Goal: Communication & Community: Answer question/provide support

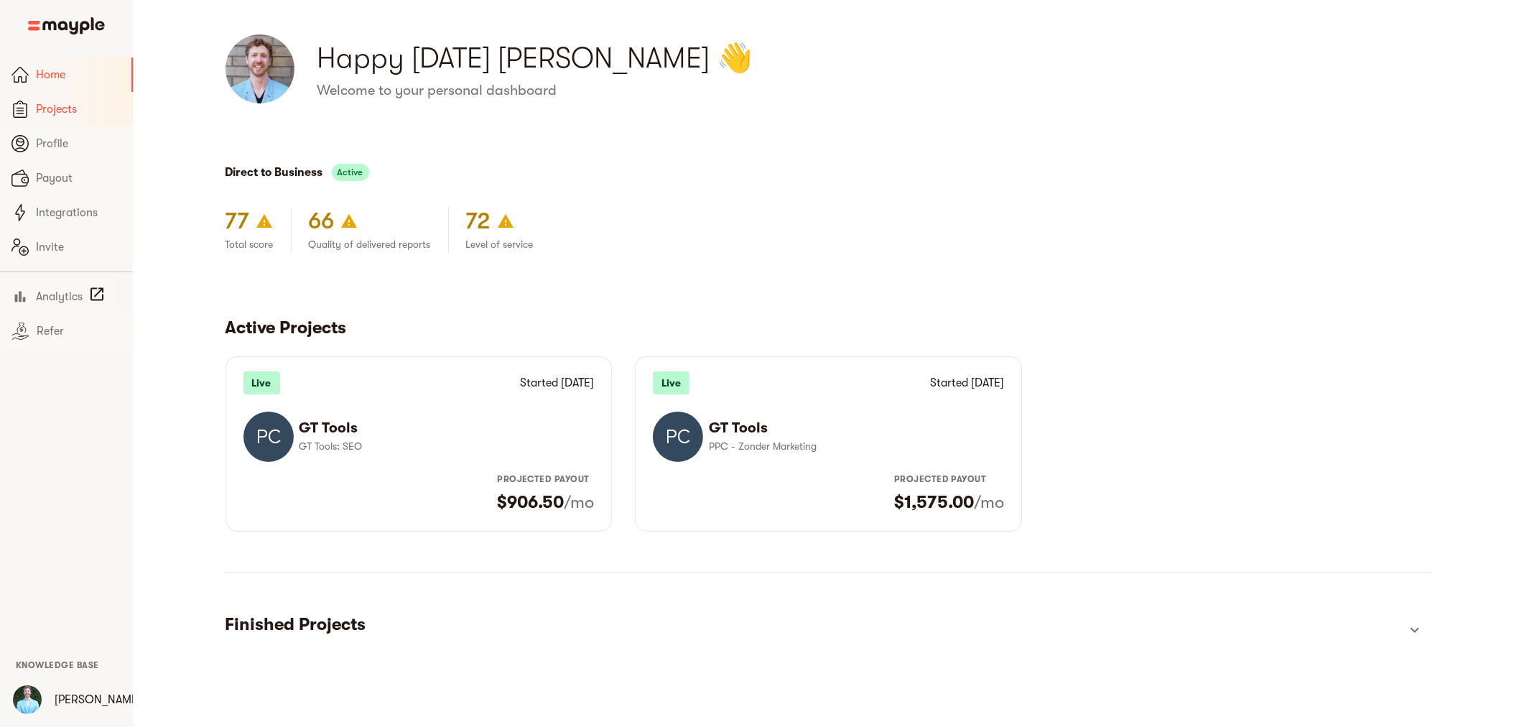
click at [49, 108] on span "Projects" at bounding box center [78, 109] width 85 height 17
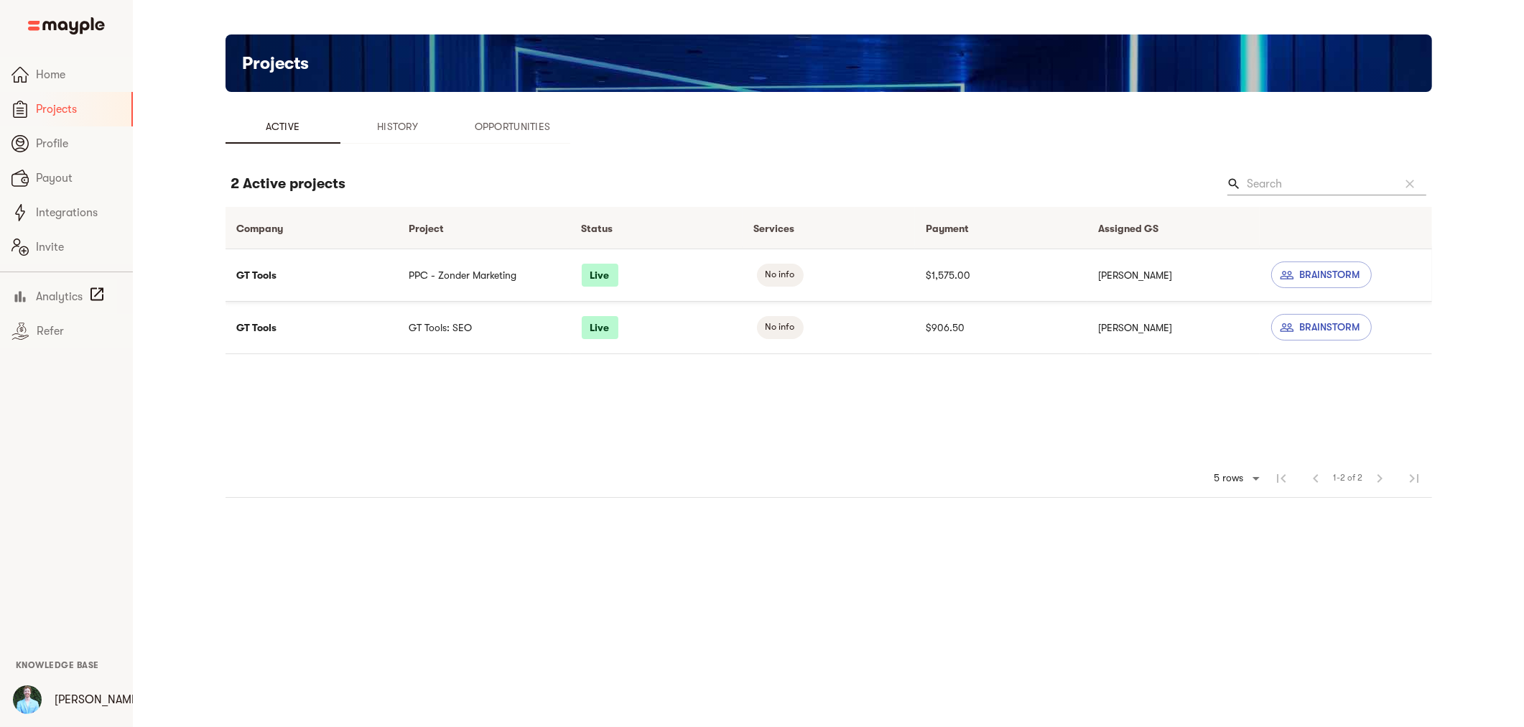
click at [277, 264] on td "GT Tools" at bounding box center [311, 274] width 172 height 52
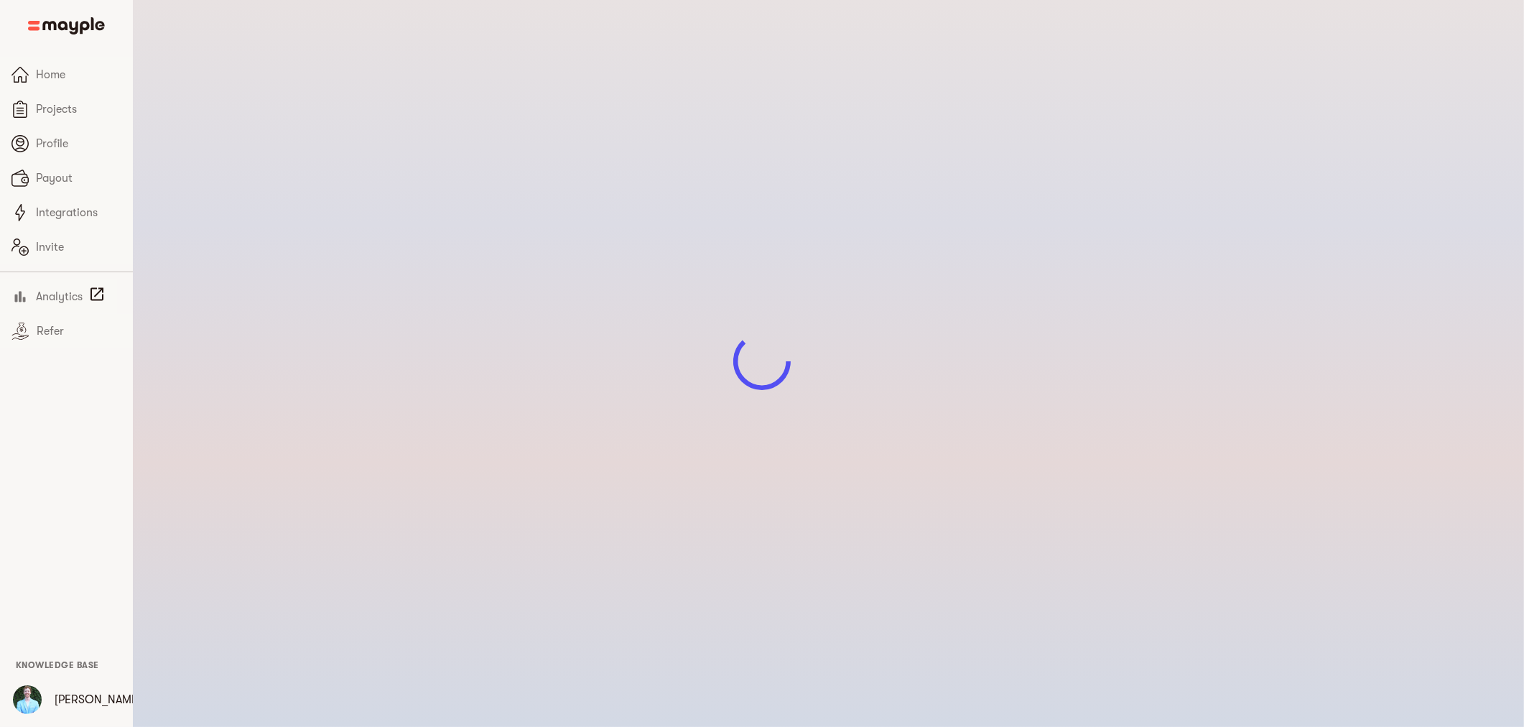
scroll to position [17, 0]
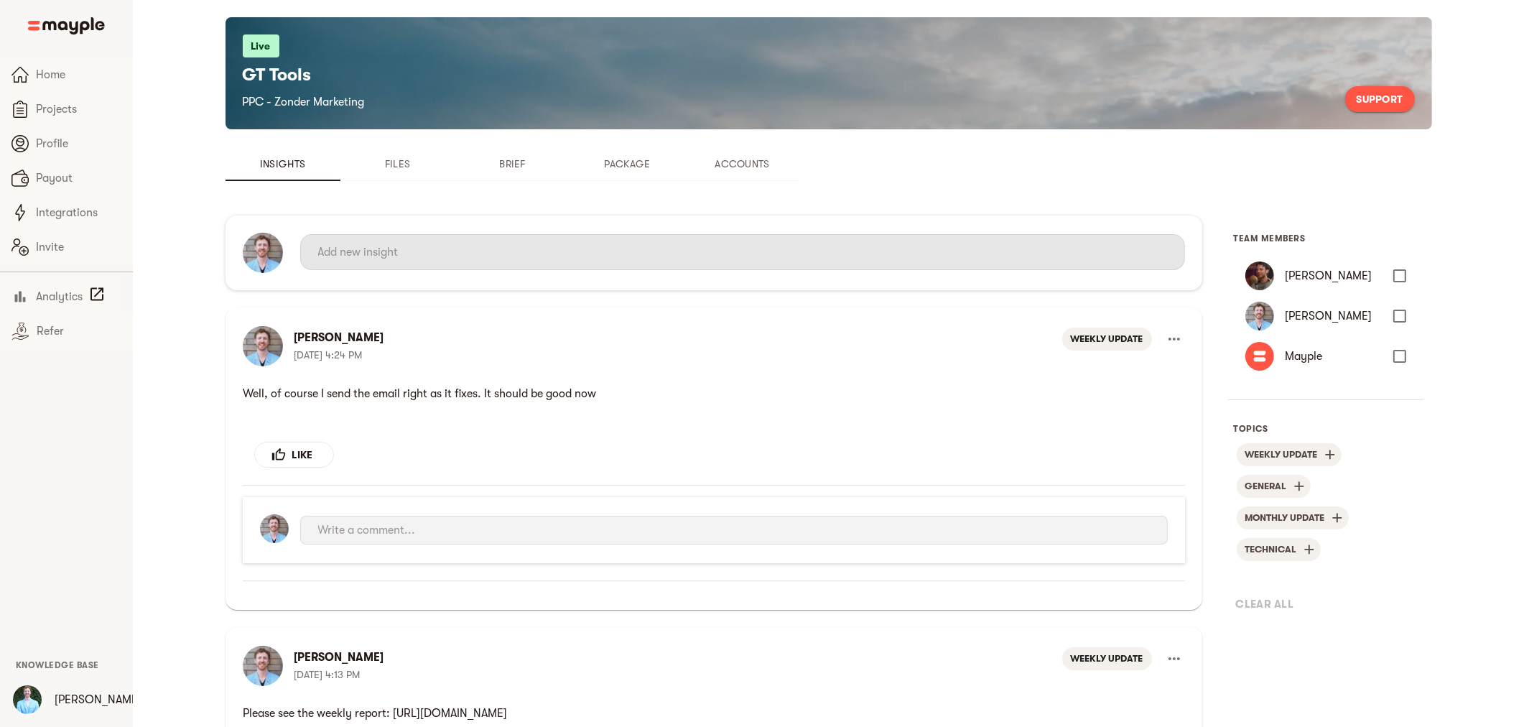
click at [547, 255] on input "text" at bounding box center [742, 252] width 849 height 23
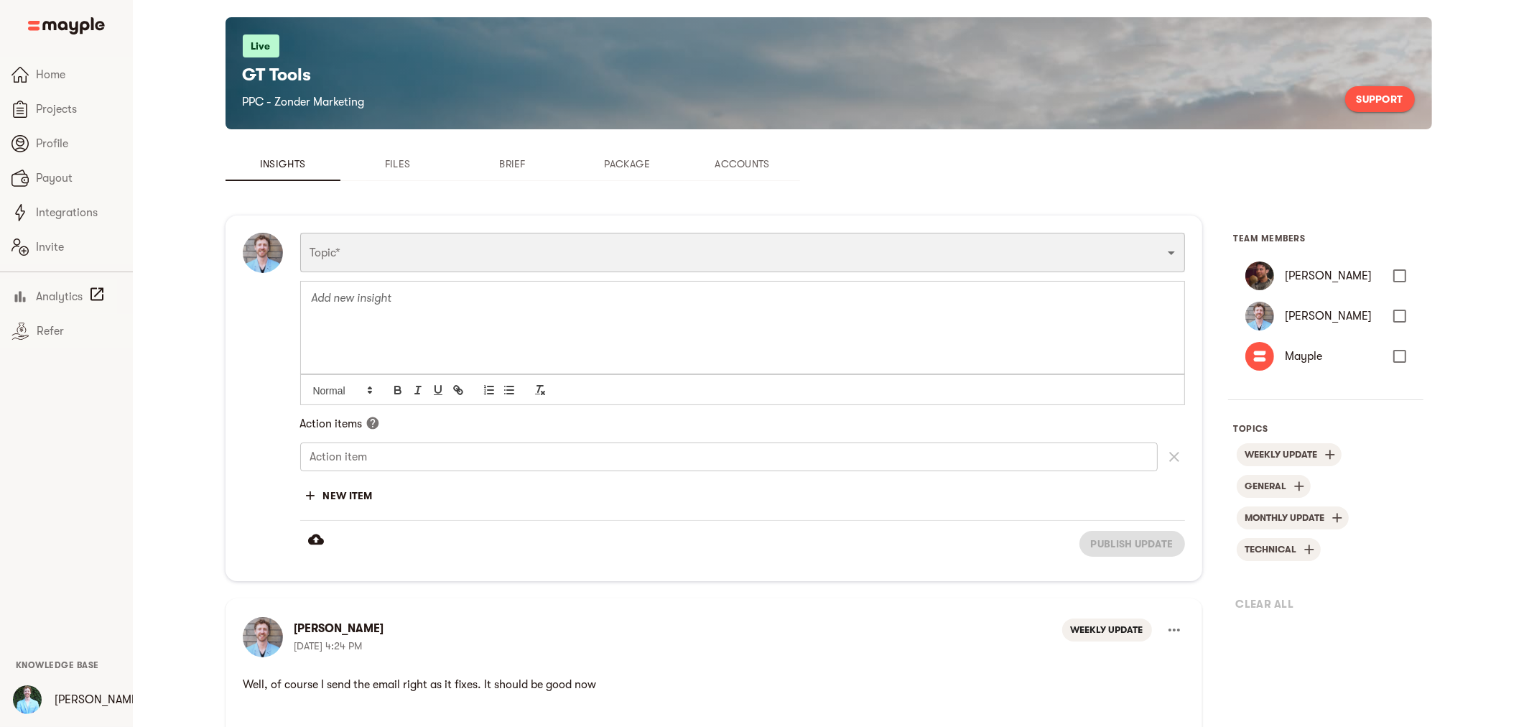
click at [557, 267] on select "Funnel Content Performance General Creatives Targeting Budget Technical Weekly …" at bounding box center [742, 252] width 885 height 39
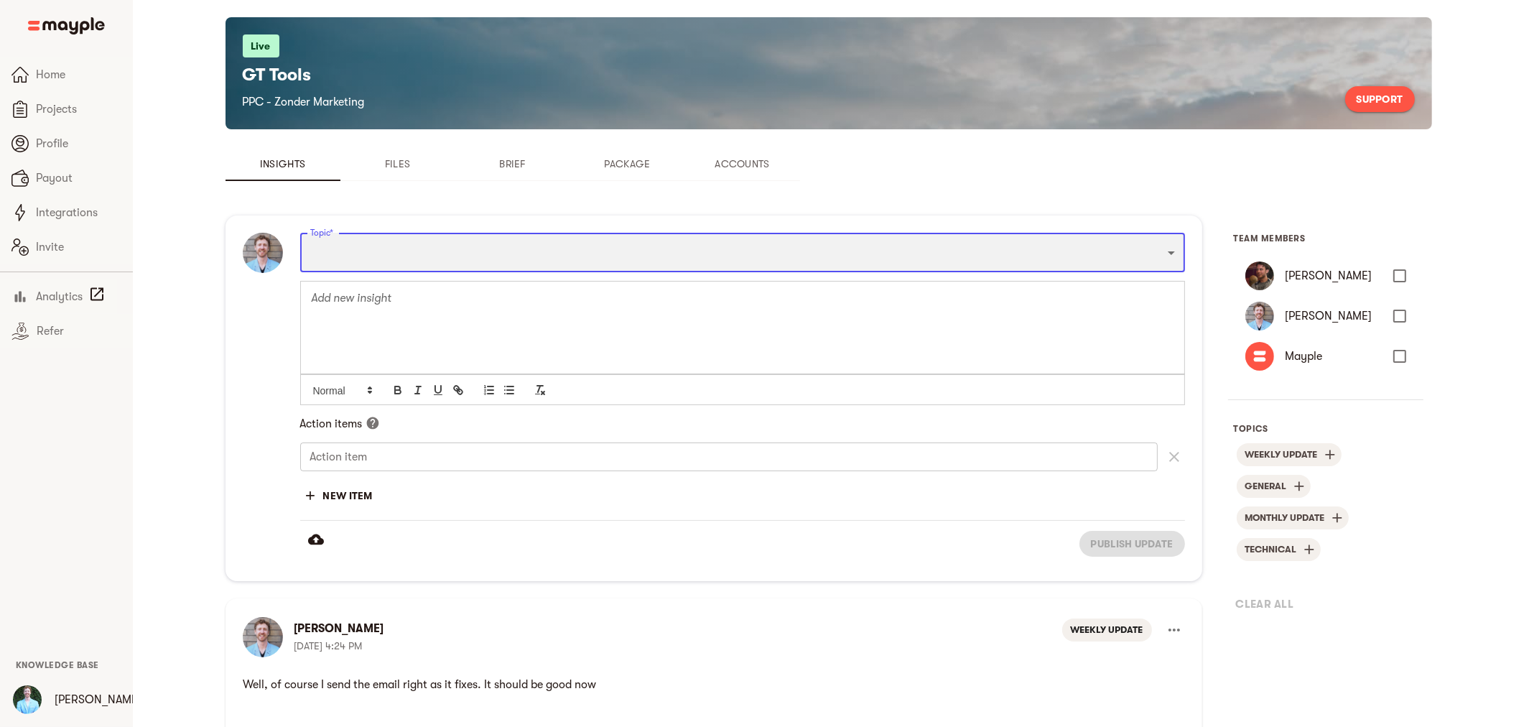
select select "WEEKLY_UPDATE"
click at [300, 233] on select "Funnel Content Performance General Creatives Targeting Budget Technical Weekly …" at bounding box center [742, 252] width 885 height 39
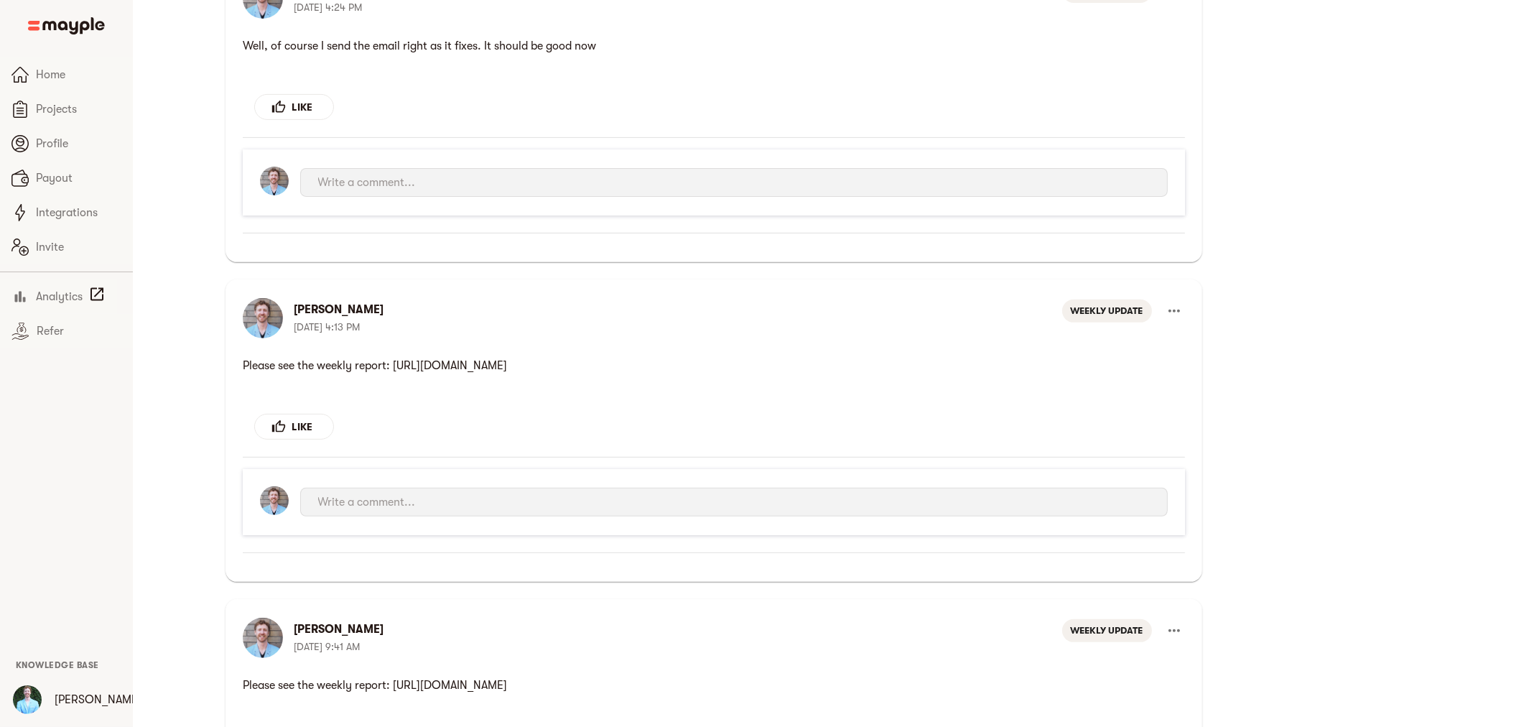
click at [454, 371] on p "Please see the weekly report: [URL][DOMAIN_NAME]" at bounding box center [713, 365] width 942 height 29
click at [454, 366] on p "Please see the weekly report: [URL][DOMAIN_NAME]" at bounding box center [713, 365] width 942 height 29
copy p "Please see the weekly report: [URL][DOMAIN_NAME]"
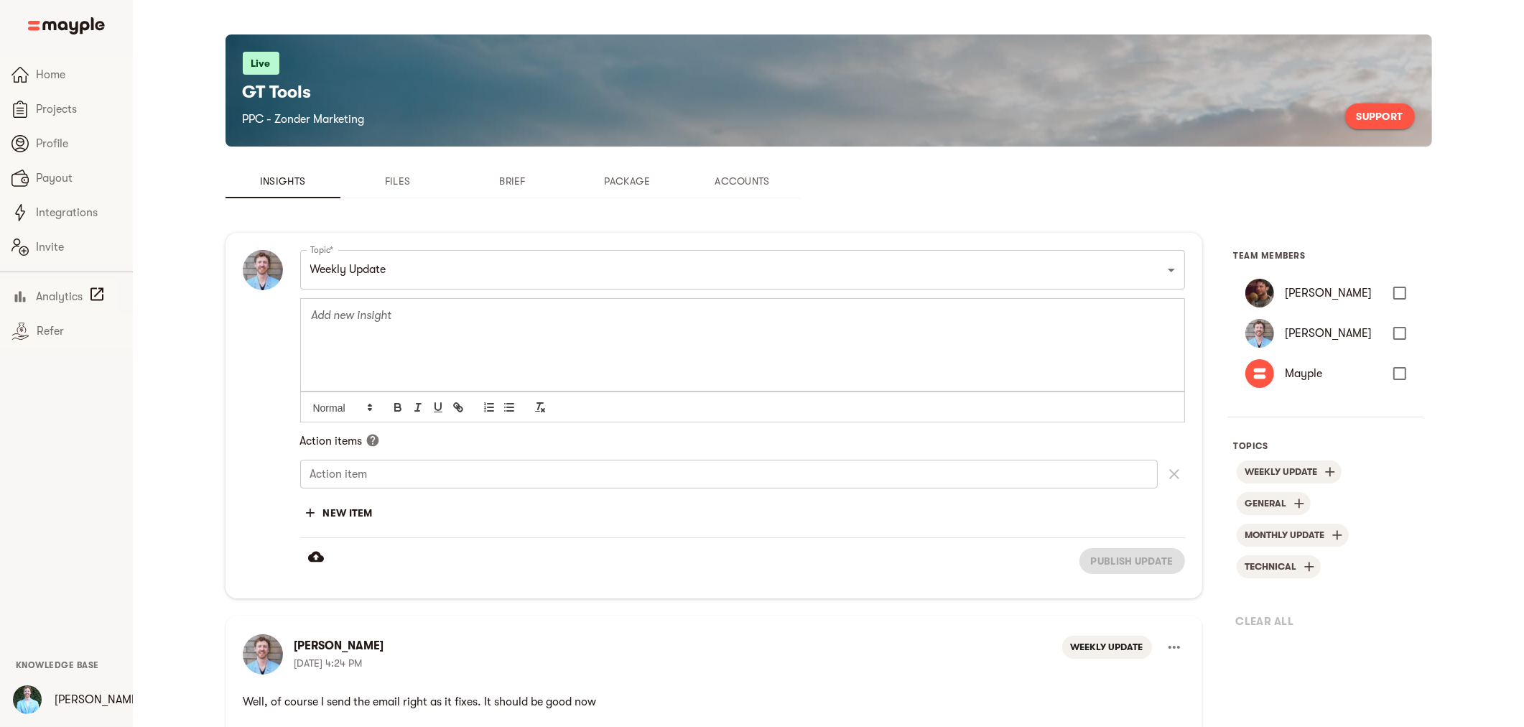
click at [452, 327] on div at bounding box center [742, 344] width 883 height 93
paste div
click at [1107, 554] on span "Publish update" at bounding box center [1132, 560] width 83 height 17
